Goal: Task Accomplishment & Management: Manage account settings

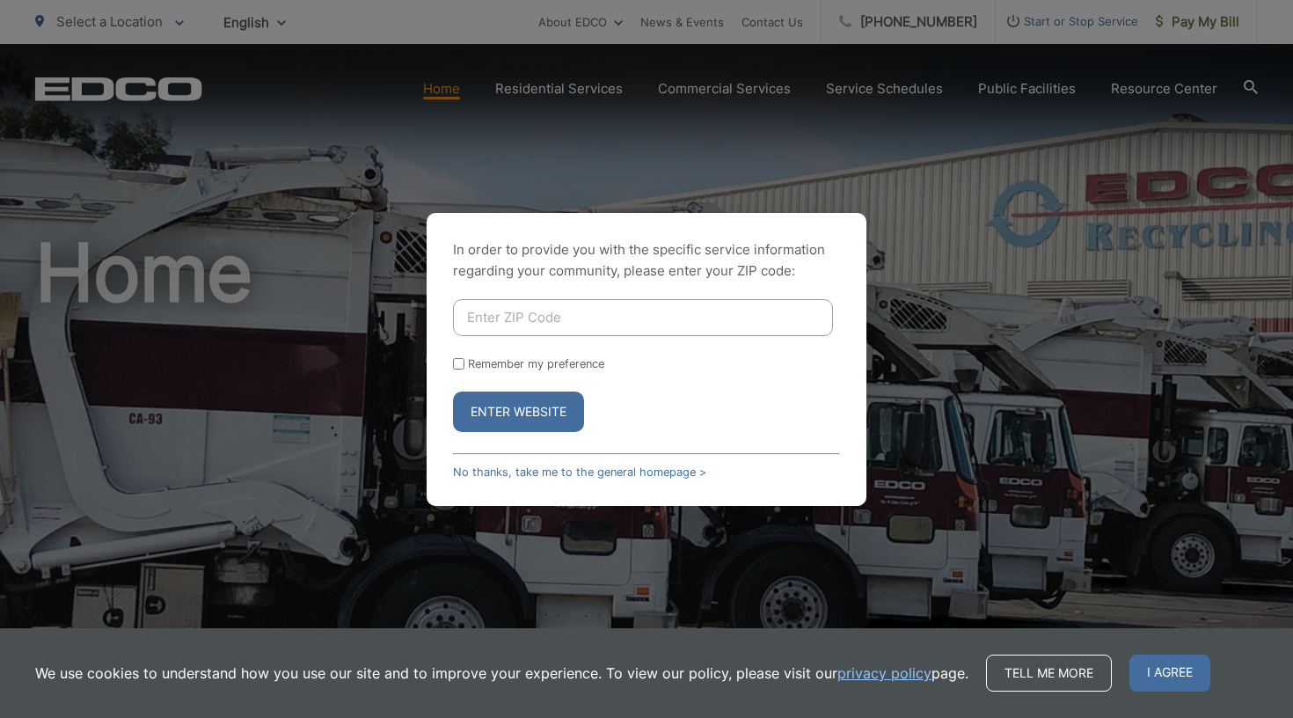
click at [679, 323] on input "Enter ZIP Code" at bounding box center [643, 317] width 380 height 37
type input "91941"
click at [554, 409] on button "Enter Website" at bounding box center [518, 411] width 131 height 40
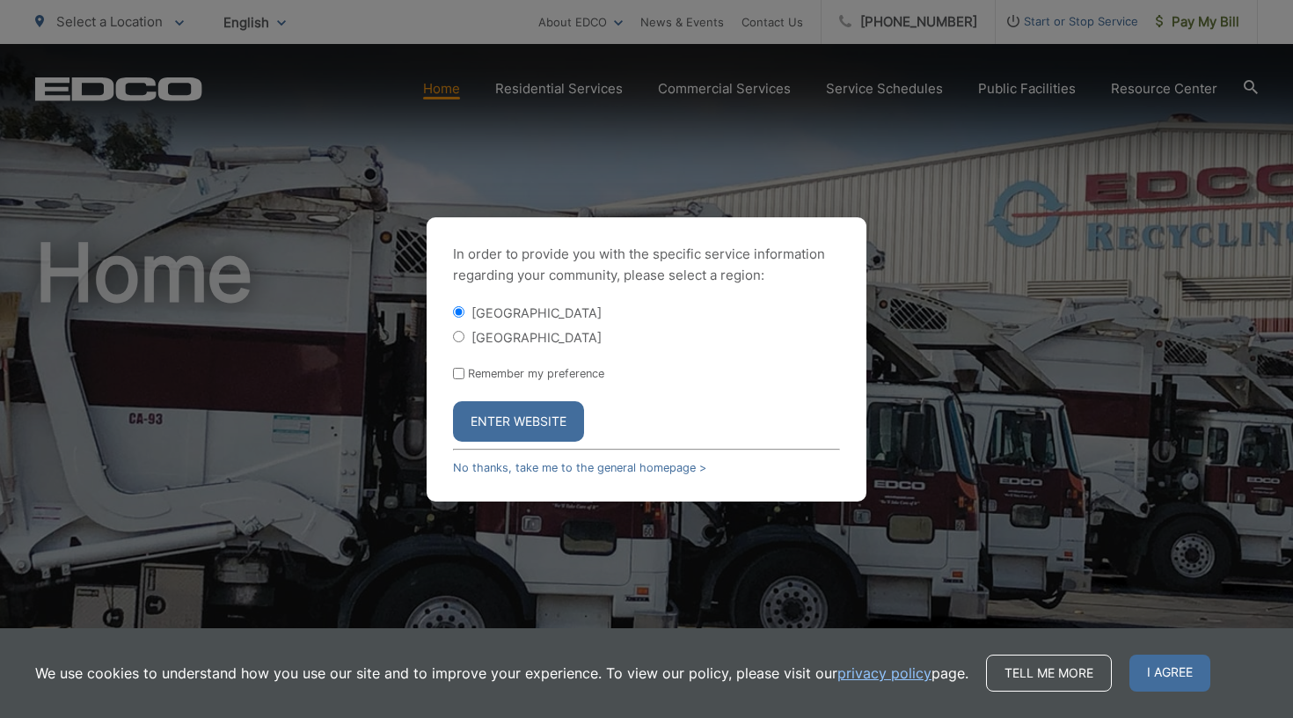
click at [456, 336] on input "[GEOGRAPHIC_DATA]" at bounding box center [458, 336] width 11 height 11
radio input "true"
click at [526, 419] on button "Enter Website" at bounding box center [518, 421] width 131 height 40
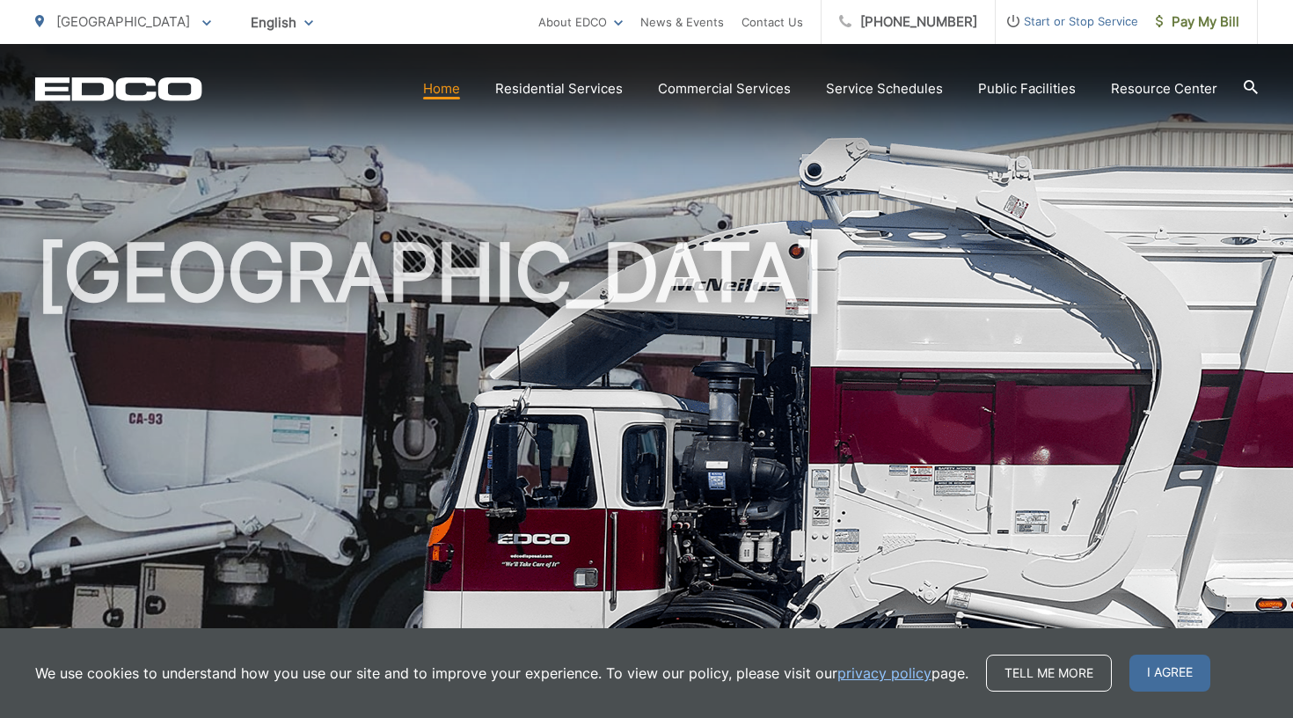
click at [1062, 15] on span "Start or Stop Service" at bounding box center [1066, 21] width 142 height 21
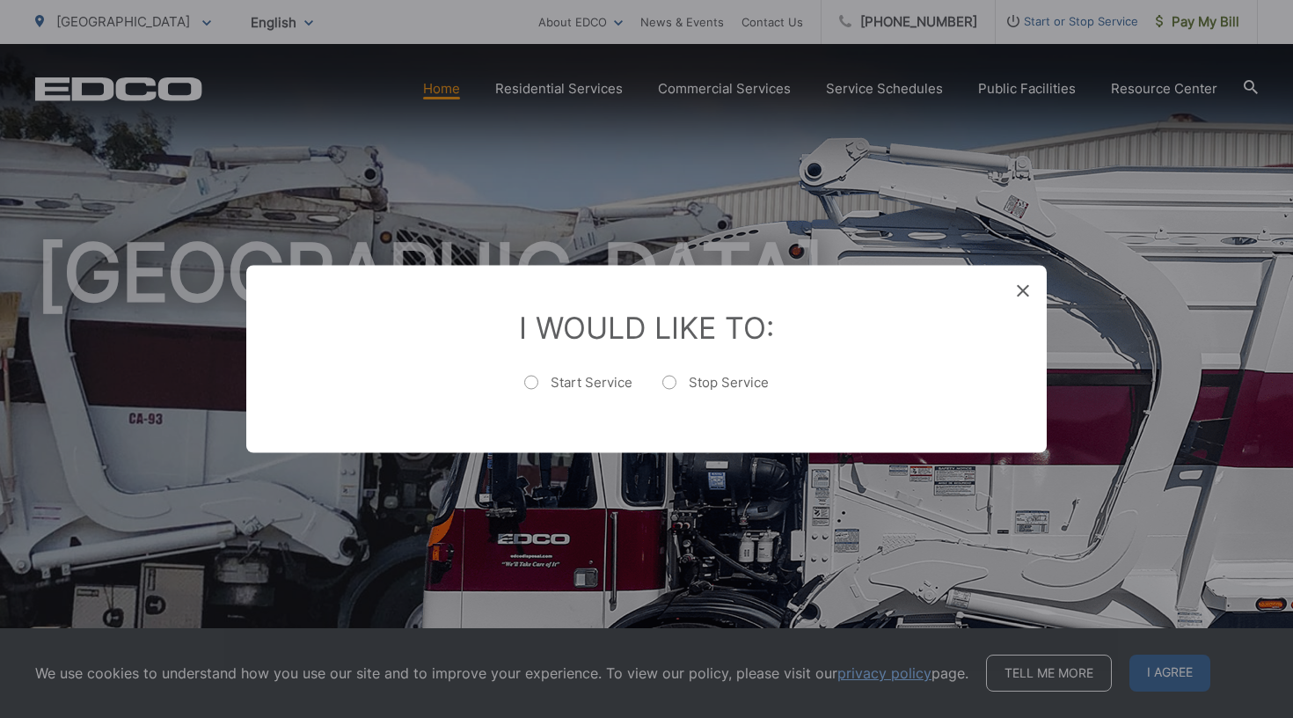
click at [669, 384] on label "Stop Service" at bounding box center [715, 391] width 106 height 35
radio input "true"
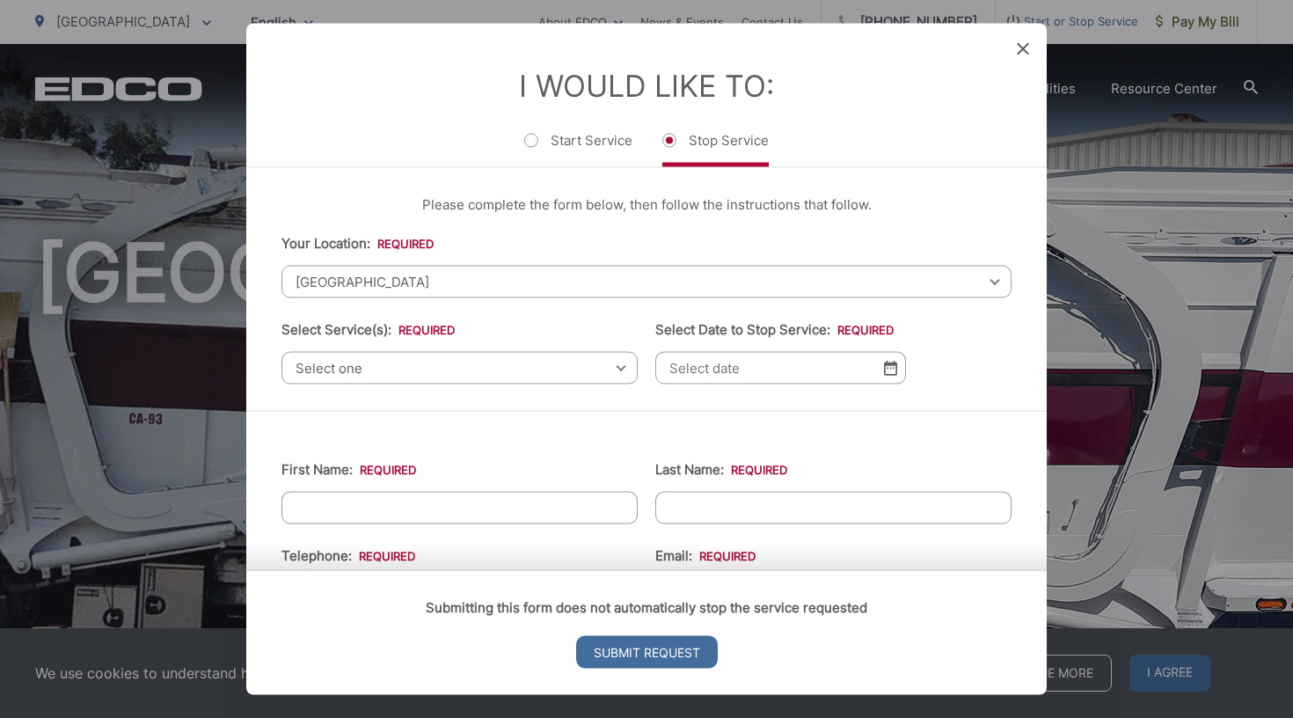
click at [1019, 41] on span at bounding box center [1023, 50] width 12 height 18
